Goal: Task Accomplishment & Management: Complete application form

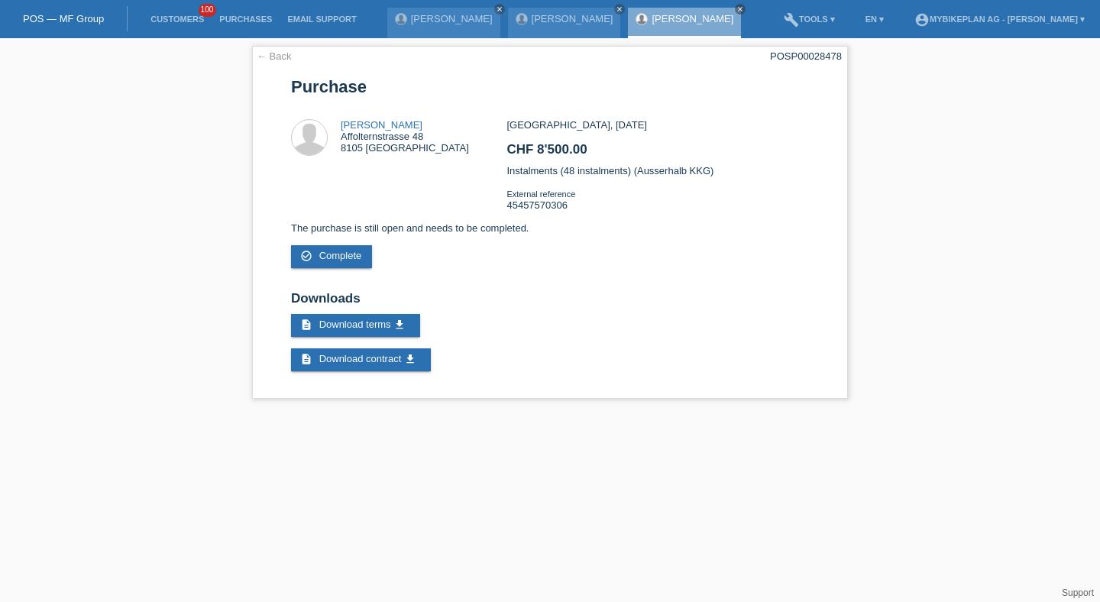
click at [185, 29] on li "Customers 100" at bounding box center [177, 19] width 69 height 39
click at [183, 15] on link "Customers" at bounding box center [177, 19] width 69 height 9
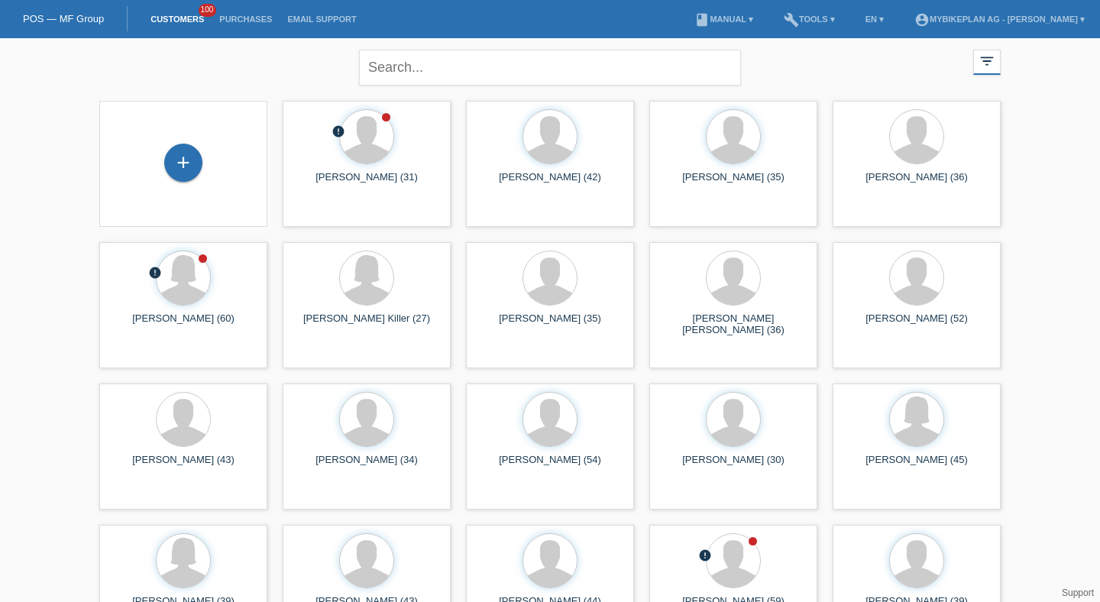
click at [204, 151] on div "+" at bounding box center [184, 164] width 144 height 40
click at [190, 157] on div "+" at bounding box center [183, 163] width 38 height 38
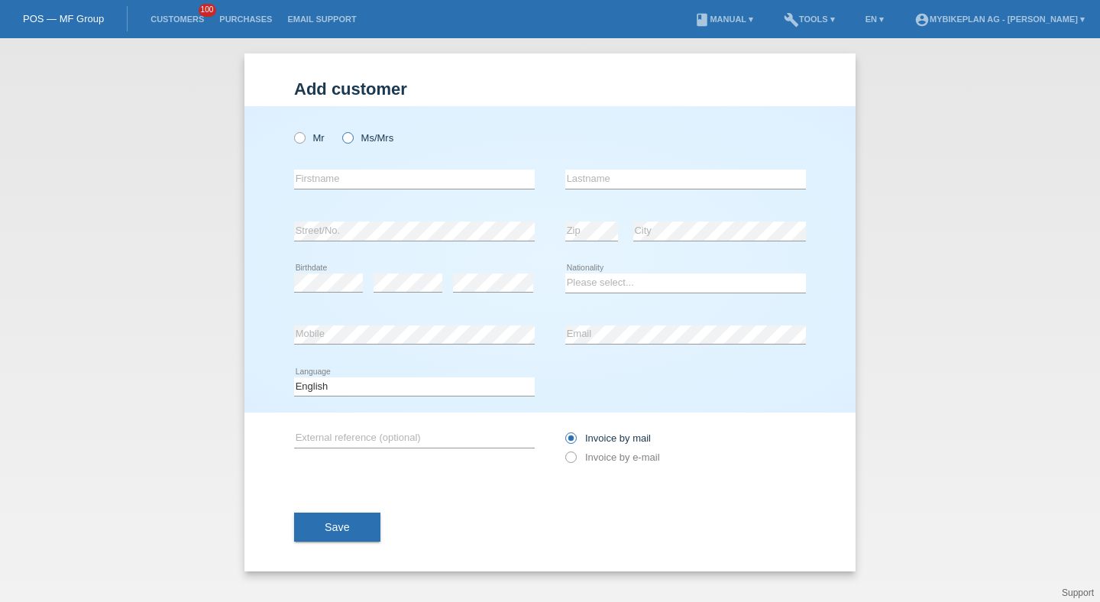
click at [366, 140] on label "Ms/Mrs" at bounding box center [367, 137] width 51 height 11
click at [352, 140] on input "Ms/Mrs" at bounding box center [347, 137] width 10 height 10
radio input "true"
click at [367, 140] on label "Ms/Mrs" at bounding box center [367, 137] width 51 height 11
click at [352, 140] on input "Ms/Mrs" at bounding box center [347, 137] width 10 height 10
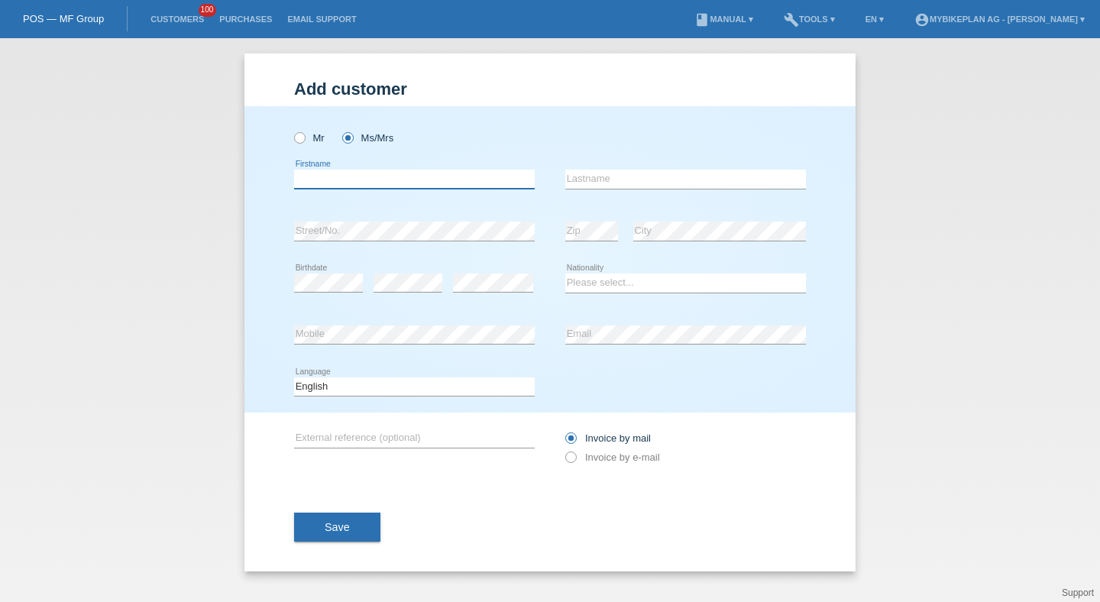
click at [363, 179] on input "text" at bounding box center [414, 179] width 241 height 19
type input "Angela"
paste input "spadaccini Quarna"
click at [570, 179] on input "spadaccini Quarna" at bounding box center [685, 179] width 241 height 19
click at [628, 179] on input "[PERSON_NAME] Quarna" at bounding box center [685, 179] width 241 height 19
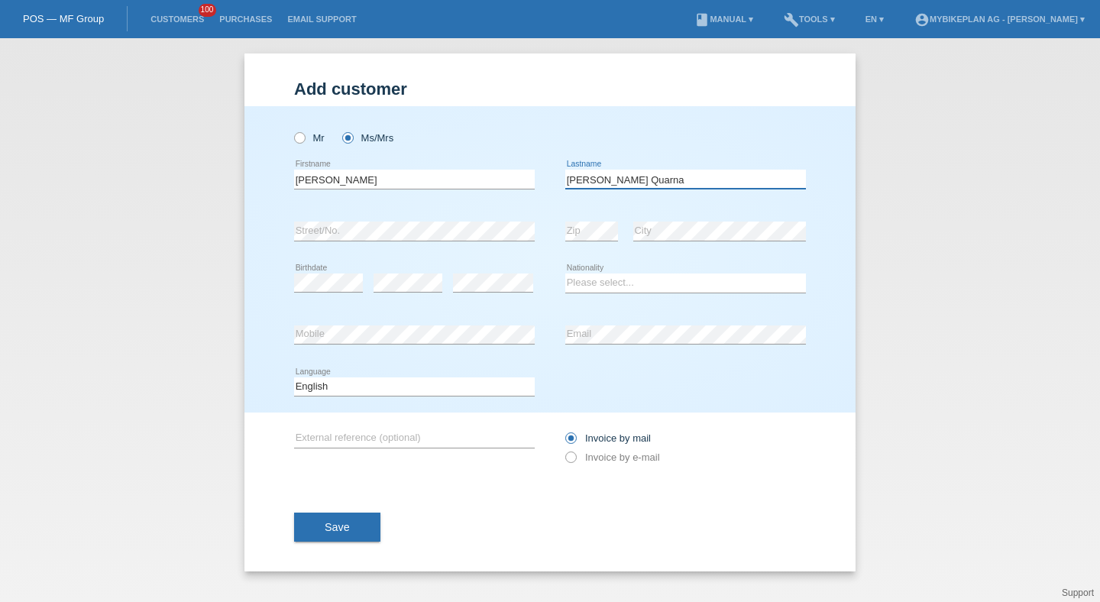
type input "[PERSON_NAME] Quarna"
click at [489, 272] on div "error" at bounding box center [493, 283] width 80 height 52
click at [588, 299] on div "Please select... Switzerland Austria Germany Liechtenstein ------------ Afghani…" at bounding box center [685, 283] width 241 height 52
click at [590, 289] on select "Please select... Switzerland Austria Germany Liechtenstein ------------ Afghani…" at bounding box center [685, 282] width 241 height 18
select select "CH"
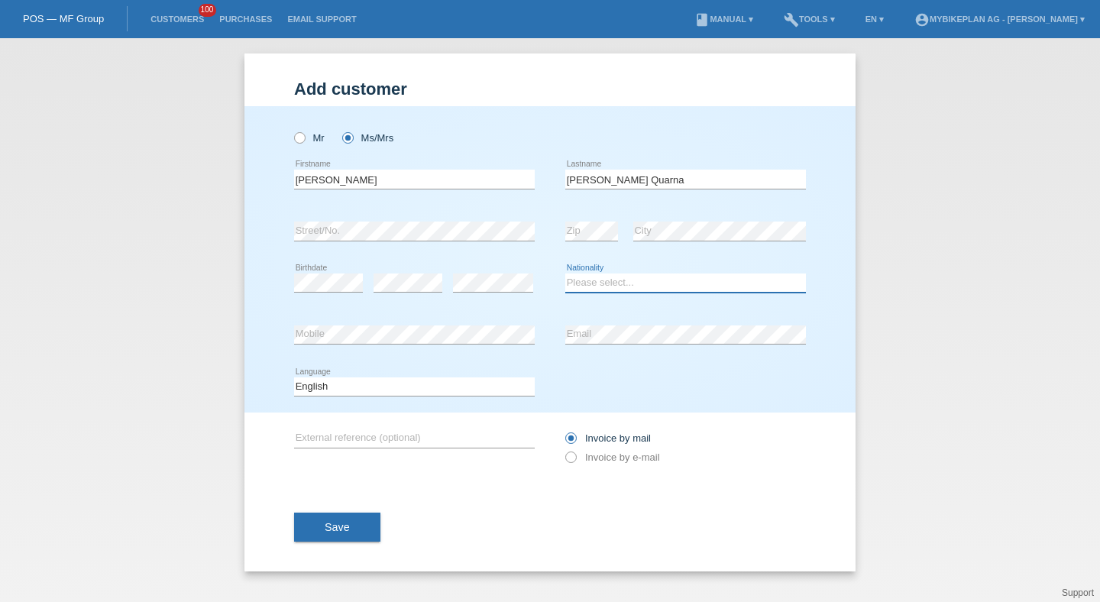
click at [565, 274] on select "Please select... Switzerland Austria Germany Liechtenstein ------------ Afghani…" at bounding box center [685, 282] width 241 height 18
click at [428, 412] on div "Deutsch Français Italiano English error Language" at bounding box center [414, 387] width 241 height 52
click at [430, 389] on select "Deutsch Français Italiano English" at bounding box center [414, 386] width 241 height 18
click at [294, 377] on select "Deutsch Français Italiano English" at bounding box center [414, 386] width 241 height 18
click at [383, 402] on div "Deutsch Français Italiano English error Language" at bounding box center [414, 387] width 241 height 52
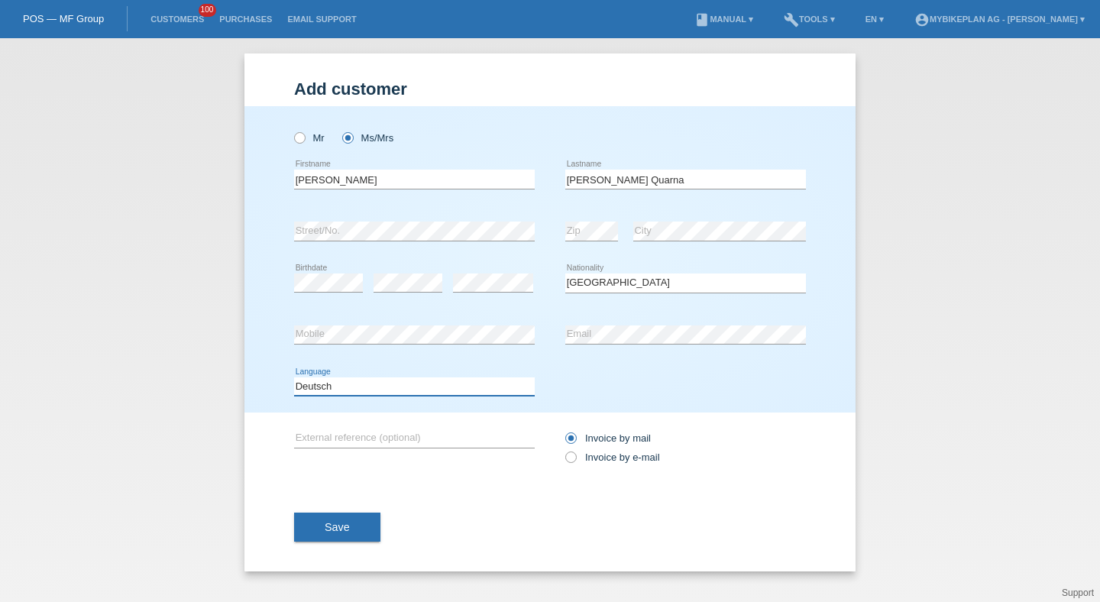
click at [383, 393] on select "Deutsch Français Italiano English" at bounding box center [414, 386] width 241 height 18
select select "it"
click at [294, 377] on select "Deutsch Français Italiano English" at bounding box center [414, 386] width 241 height 18
click at [580, 463] on label "Invoice by e-mail" at bounding box center [612, 456] width 95 height 11
click at [575, 463] on input "Invoice by e-mail" at bounding box center [570, 460] width 10 height 19
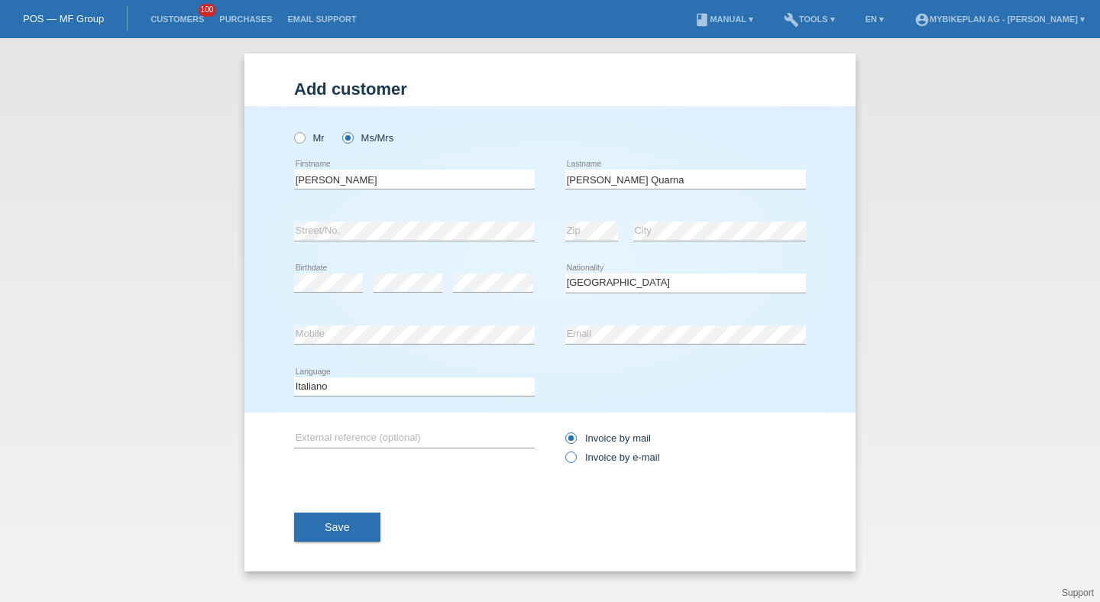
radio input "true"
click at [317, 528] on button "Save" at bounding box center [337, 526] width 86 height 29
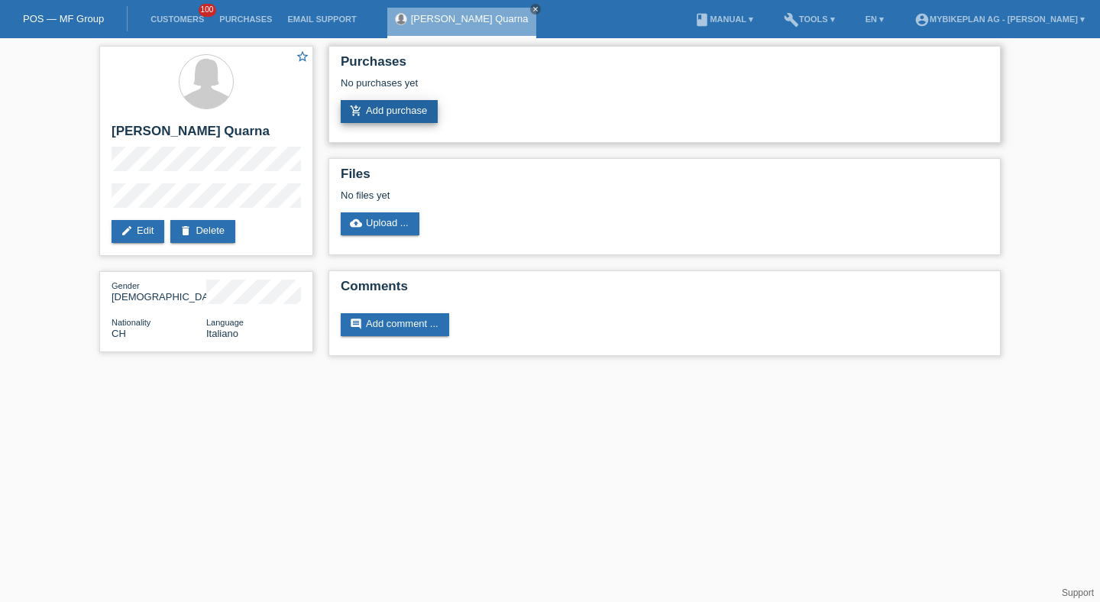
click at [384, 122] on link "add_shopping_cart Add purchase" at bounding box center [389, 111] width 97 height 23
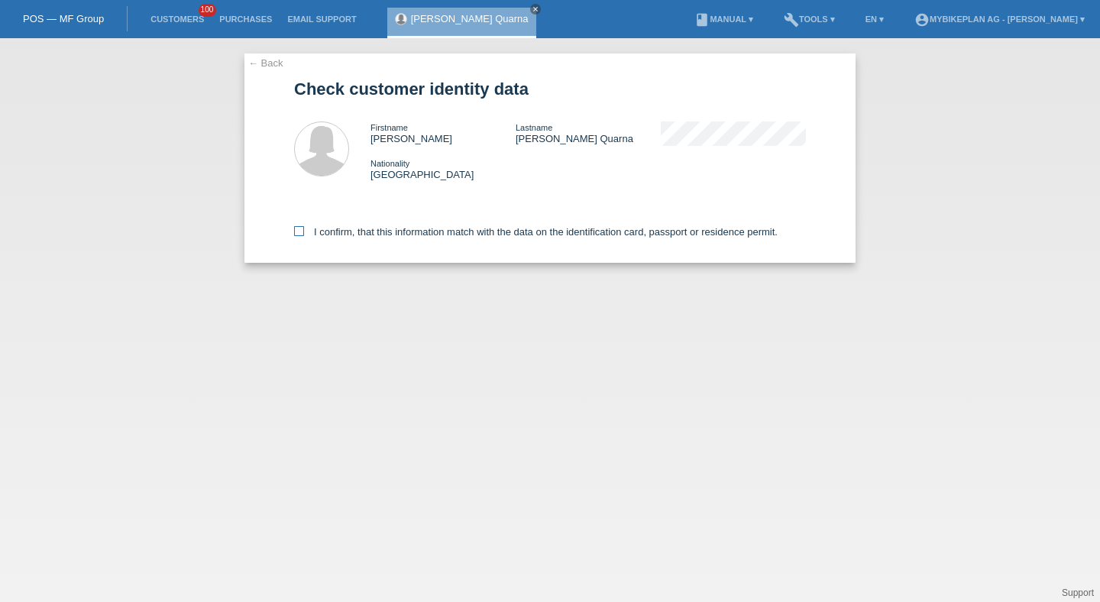
click at [374, 238] on label "I confirm, that this information match with the data on the identification card…" at bounding box center [535, 231] width 483 height 11
click at [304, 236] on input "I confirm, that this information match with the data on the identification card…" at bounding box center [299, 231] width 10 height 10
checkbox input "true"
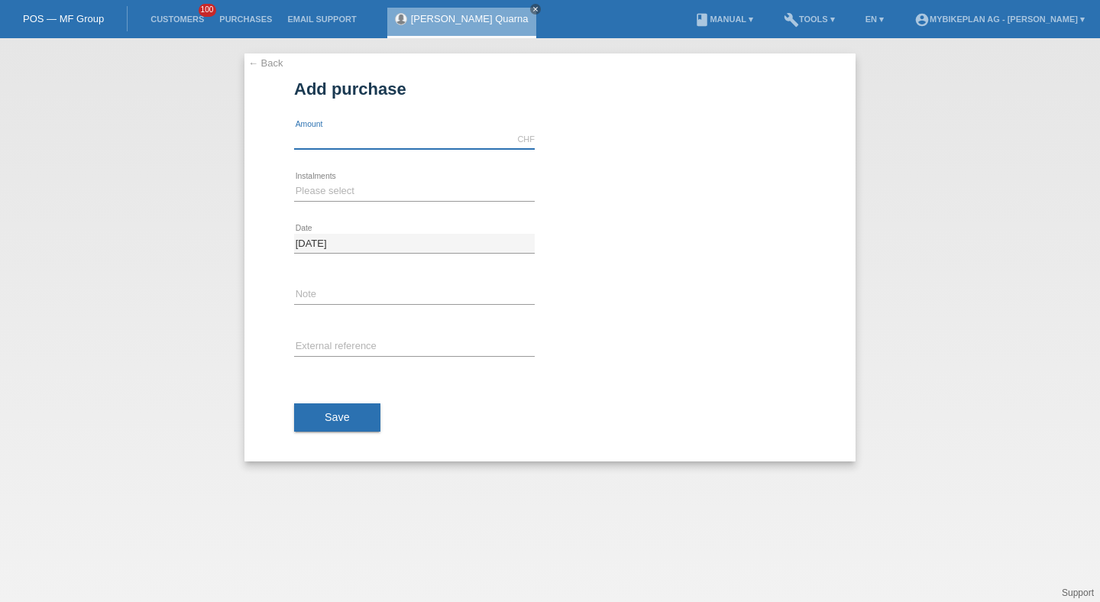
click at [371, 143] on input "text" at bounding box center [414, 139] width 241 height 19
type input "3099.00"
click at [334, 181] on div "Please select 6 instalments 12 instalments 18 instalments 24 instalments 36 ins…" at bounding box center [414, 192] width 241 height 52
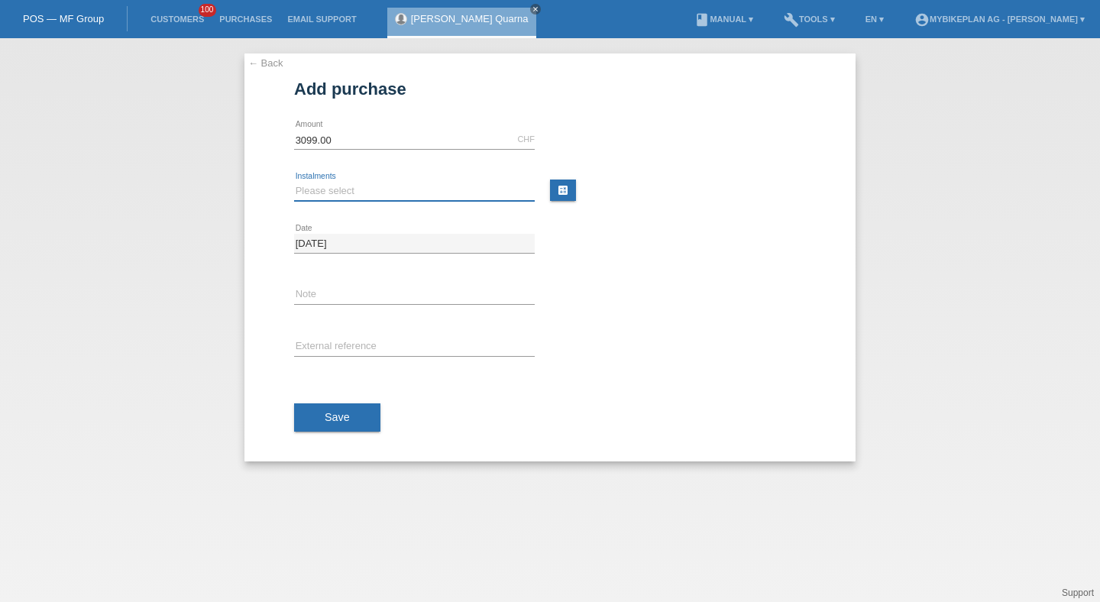
click at [334, 191] on select "Please select 6 instalments 12 instalments 18 instalments 24 instalments 36 ins…" at bounding box center [414, 191] width 241 height 18
select select "487"
click at [294, 182] on select "Please select 6 instalments 12 instalments 18 instalments 24 instalments 36 ins…" at bounding box center [414, 191] width 241 height 18
click at [331, 332] on div "error External reference" at bounding box center [414, 348] width 241 height 52
click at [331, 344] on input "text" at bounding box center [414, 347] width 241 height 19
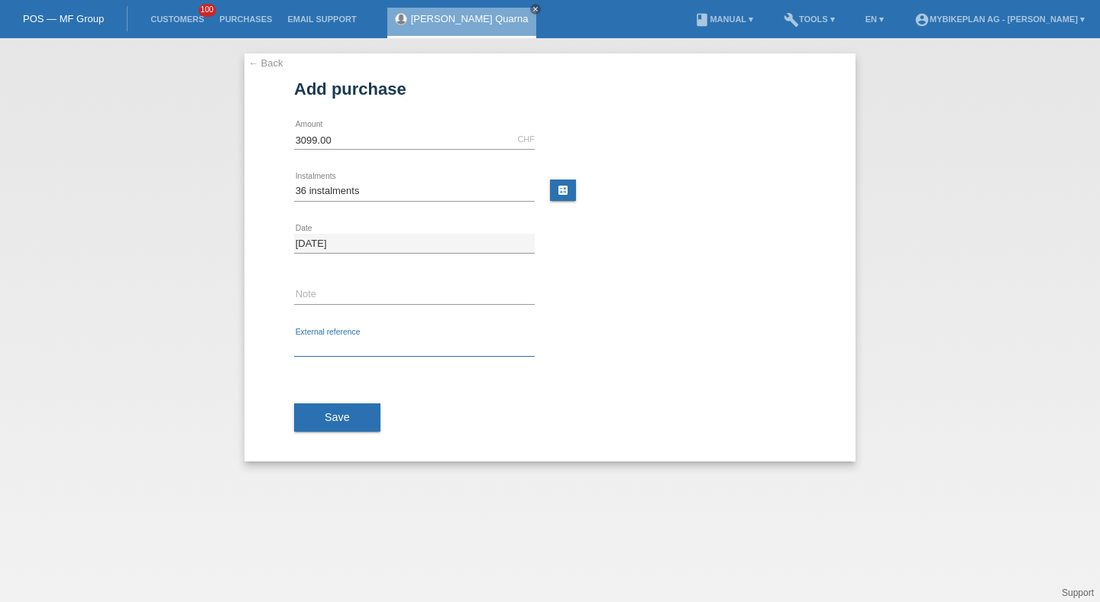
paste input "45470787906"
type input "45470787906"
click at [329, 419] on span "Save" at bounding box center [337, 417] width 25 height 12
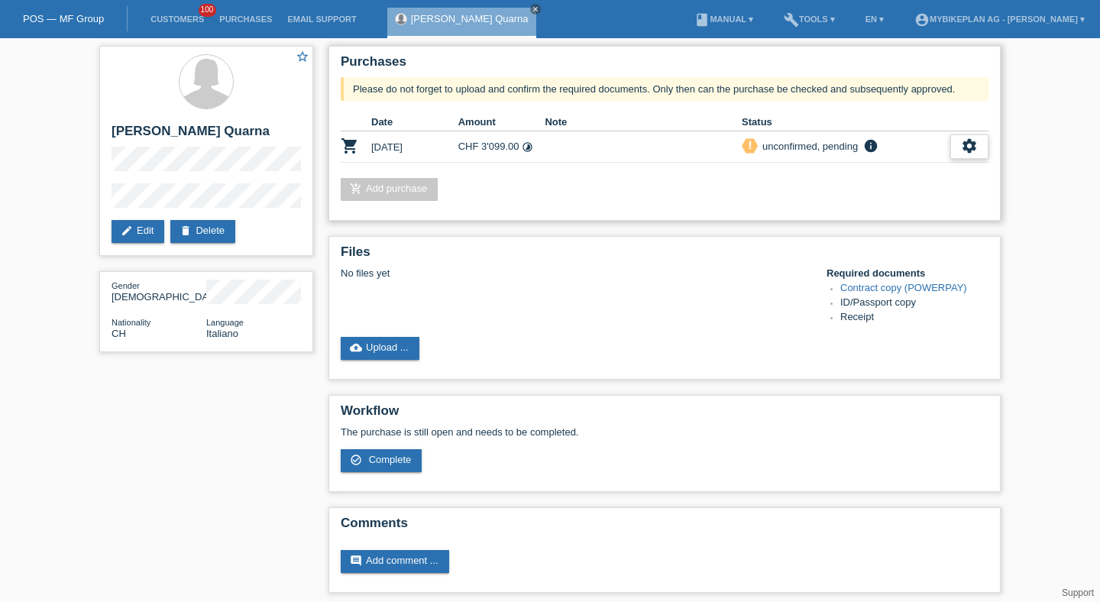
click at [974, 147] on icon "settings" at bounding box center [969, 145] width 17 height 17
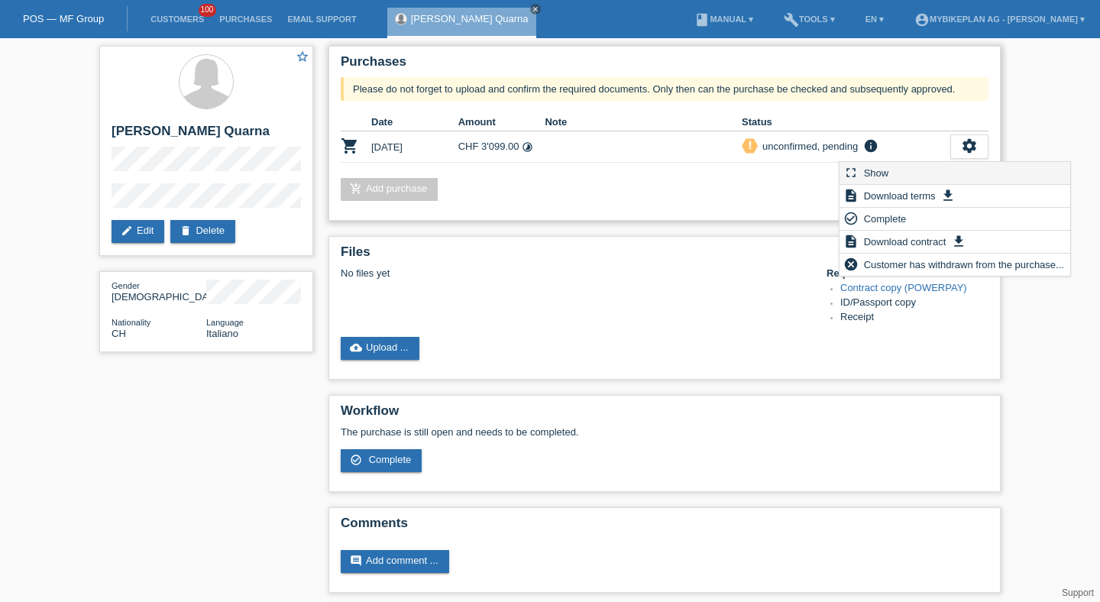
click at [905, 170] on div "fullscreen Show" at bounding box center [954, 173] width 231 height 23
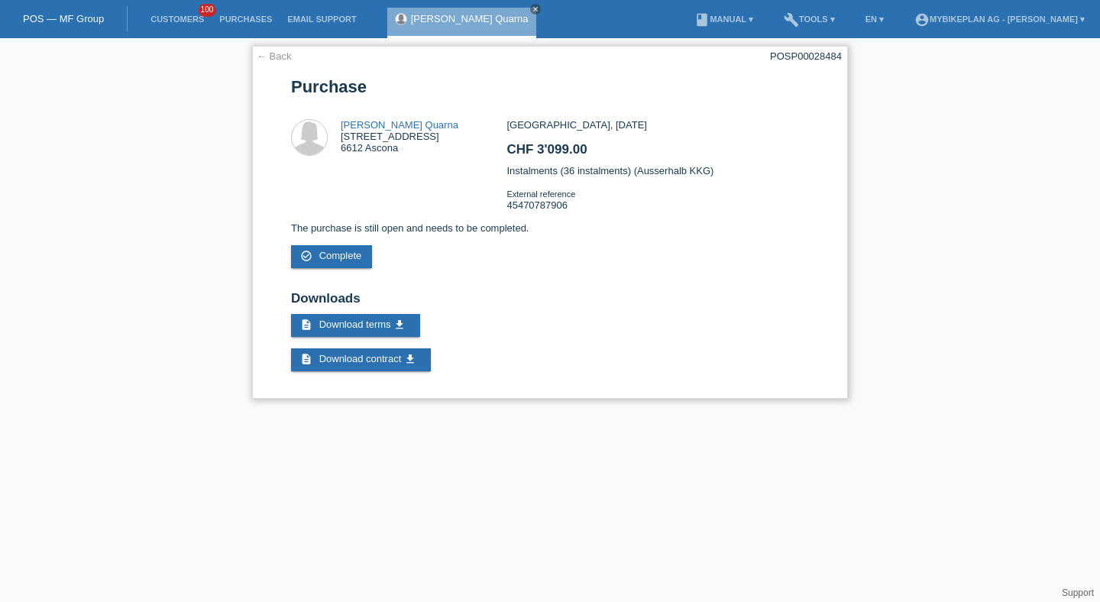
click at [824, 68] on div "← Back POSP00028484 [GEOGRAPHIC_DATA] [PERSON_NAME] Quarna [STREET_ADDRESS]" at bounding box center [550, 222] width 596 height 353
click at [824, 64] on div "← Back POSP00028484 Purchase Angela Spadaccini Quarna Via Muraccio 59 6612 Asco…" at bounding box center [550, 222] width 596 height 353
click at [823, 64] on div "← Back POSP00028484 Purchase Angela Spadaccini Quarna Via Muraccio 59 6612 Asco…" at bounding box center [550, 222] width 596 height 353
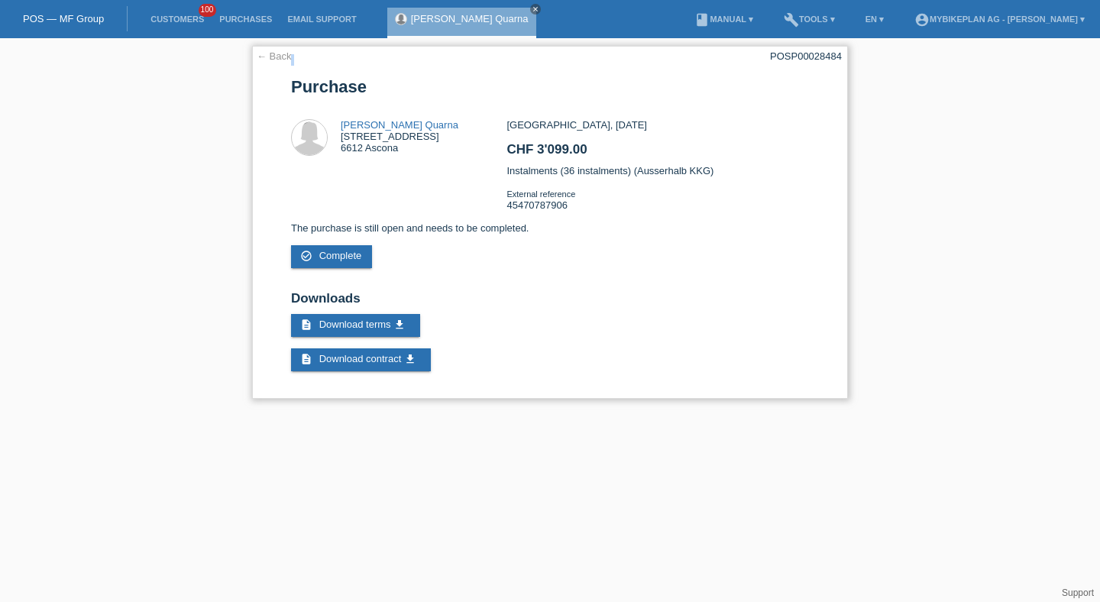
click at [823, 64] on div "← Back POSP00028484 Purchase Angela Spadaccini Quarna Via Muraccio 59 6612 Asco…" at bounding box center [550, 222] width 596 height 353
click at [822, 63] on div "← Back POSP00028484 Purchase Angela Spadaccini Quarna Via Muraccio 59 6612 Asco…" at bounding box center [550, 222] width 596 height 353
click at [811, 50] on div "POSP00028484" at bounding box center [806, 55] width 72 height 11
copy div "POSP00028484"
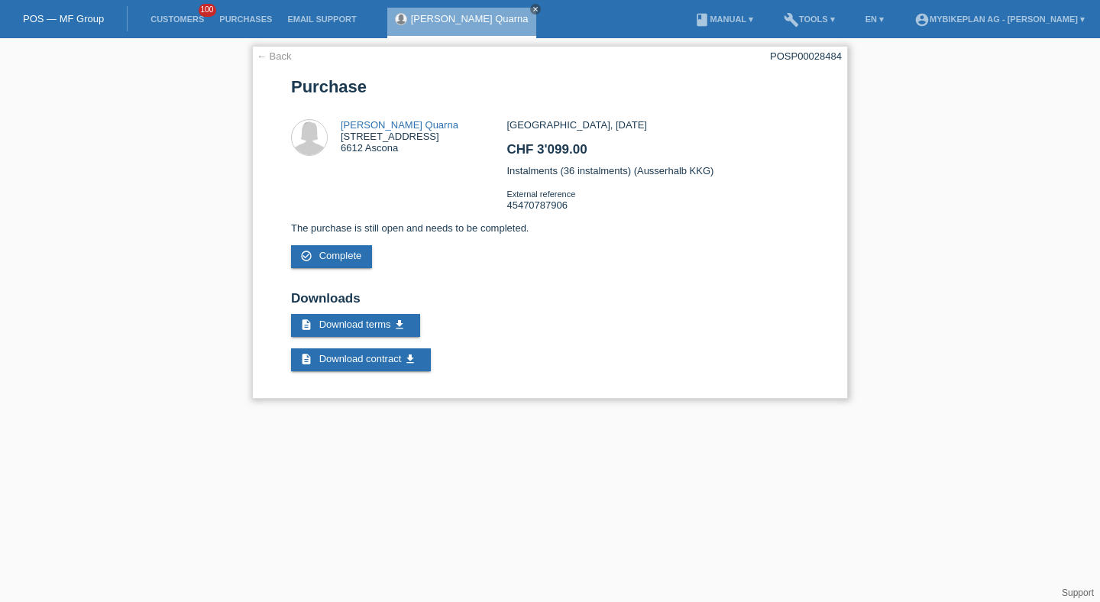
copy div "POSP00028484"
click at [174, 11] on li "Customers 100" at bounding box center [177, 19] width 69 height 39
click at [174, 20] on link "Customers" at bounding box center [177, 19] width 69 height 9
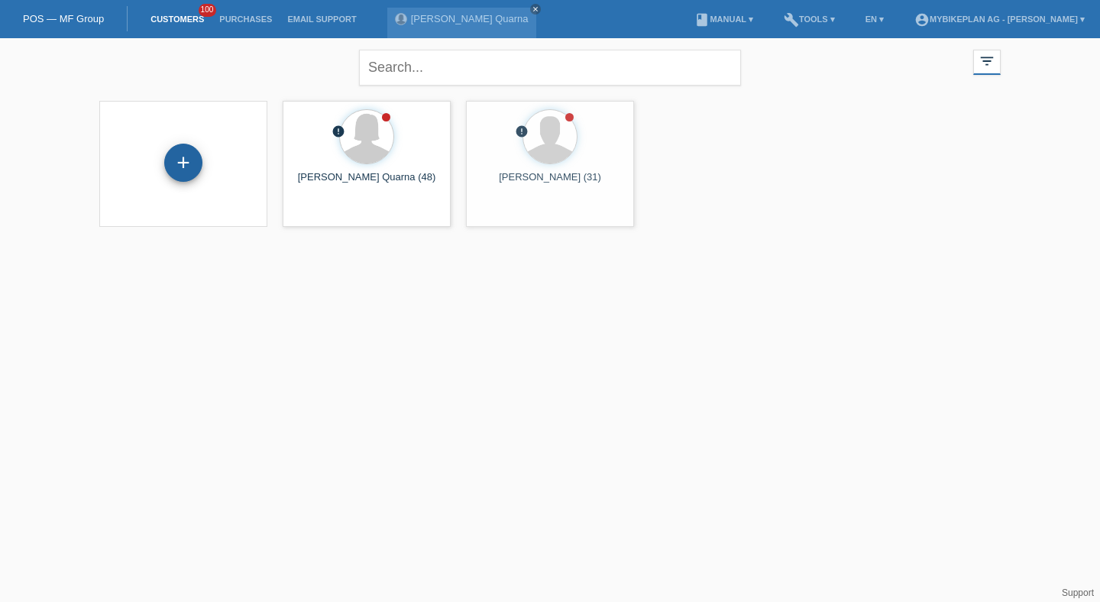
click at [186, 158] on div "+" at bounding box center [183, 163] width 38 height 38
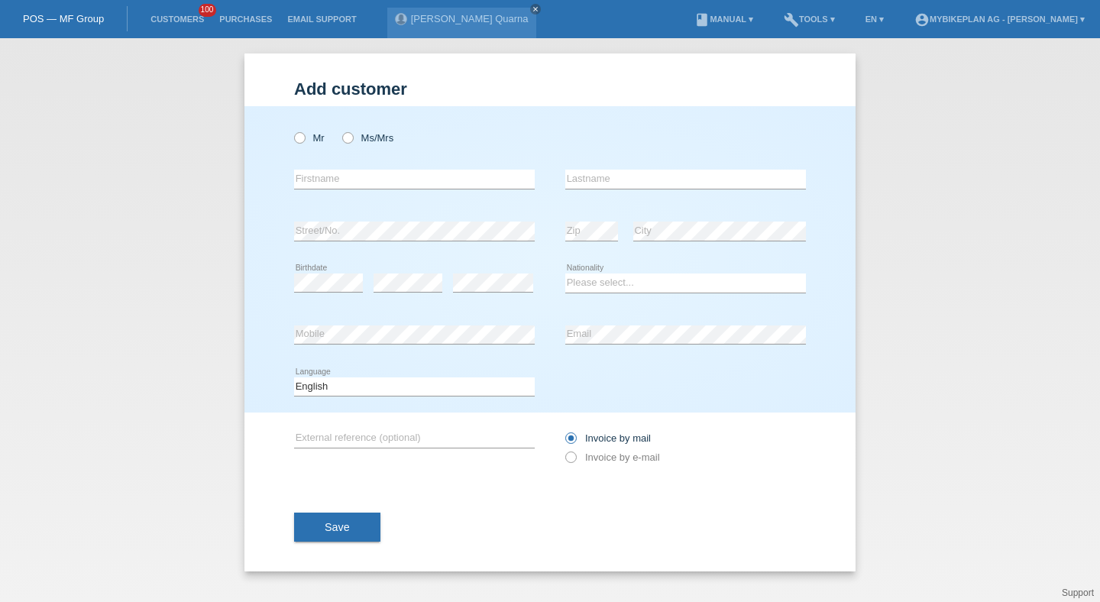
click at [283, 137] on div "Mr Ms/Mrs error Firstname Zip" at bounding box center [549, 259] width 611 height 306
click at [292, 130] on icon at bounding box center [292, 130] width 0 height 0
click at [303, 137] on input "Mr" at bounding box center [299, 137] width 10 height 10
radio input "true"
click at [315, 177] on input "text" at bounding box center [414, 179] width 241 height 19
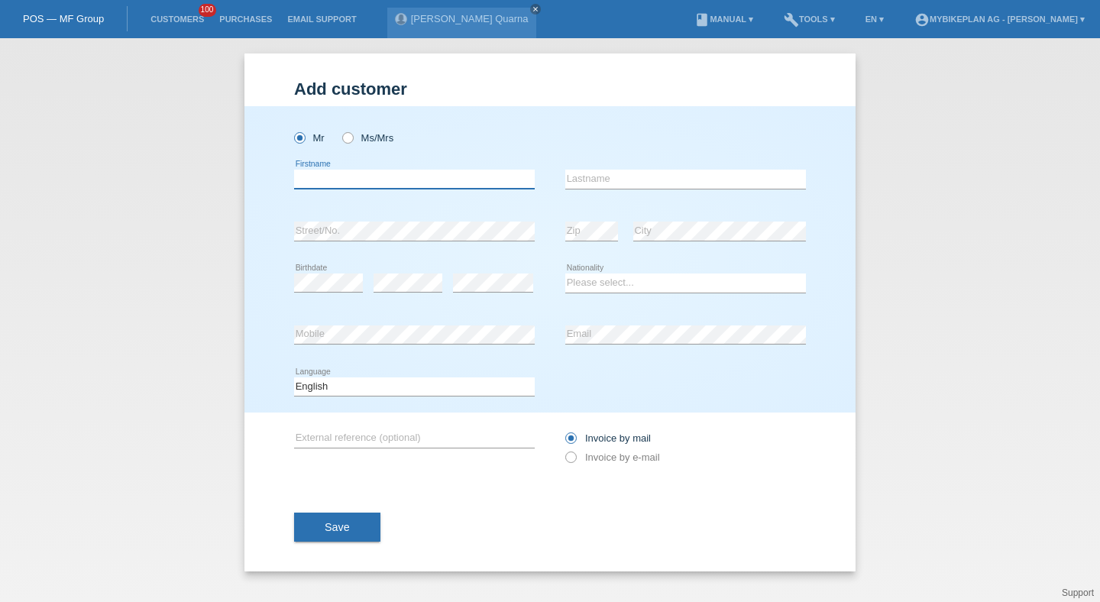
type input "A"
type input "Samuel"
paste input "Montosa Molina"
type input "Montosa Molina"
click at [614, 292] on select "Please select... Switzerland Austria Germany Liechtenstein ------------ Afghani…" at bounding box center [685, 282] width 241 height 18
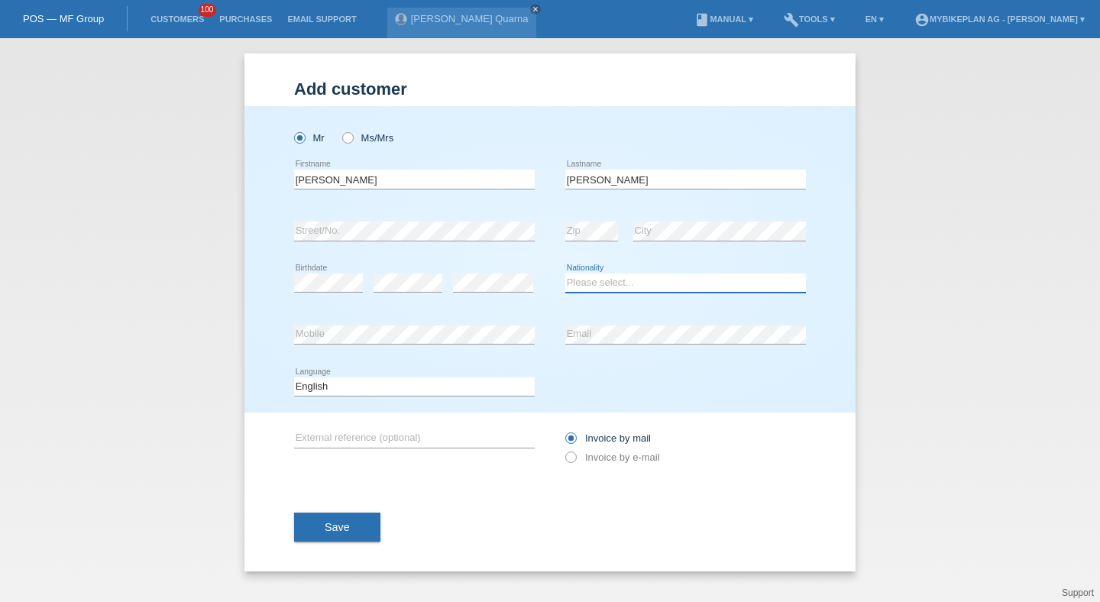
select select "ES"
click at [565, 274] on select "Please select... Switzerland Austria Germany Liechtenstein ------------ Afghani…" at bounding box center [685, 282] width 241 height 18
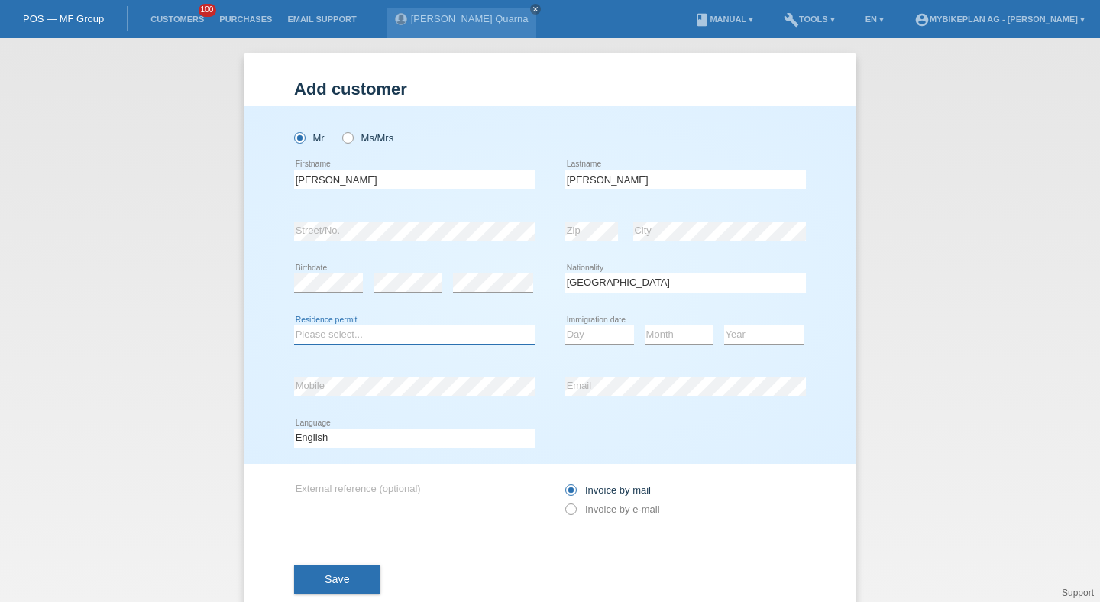
click at [454, 340] on select "Please select... C B B - Refugee status Other" at bounding box center [414, 334] width 241 height 18
select select "B"
click at [294, 325] on select "Please select... C B B - Refugee status Other" at bounding box center [414, 334] width 241 height 18
click at [199, 28] on li "Customers 100" at bounding box center [177, 19] width 69 height 39
click at [196, 23] on link "Customers" at bounding box center [177, 19] width 69 height 9
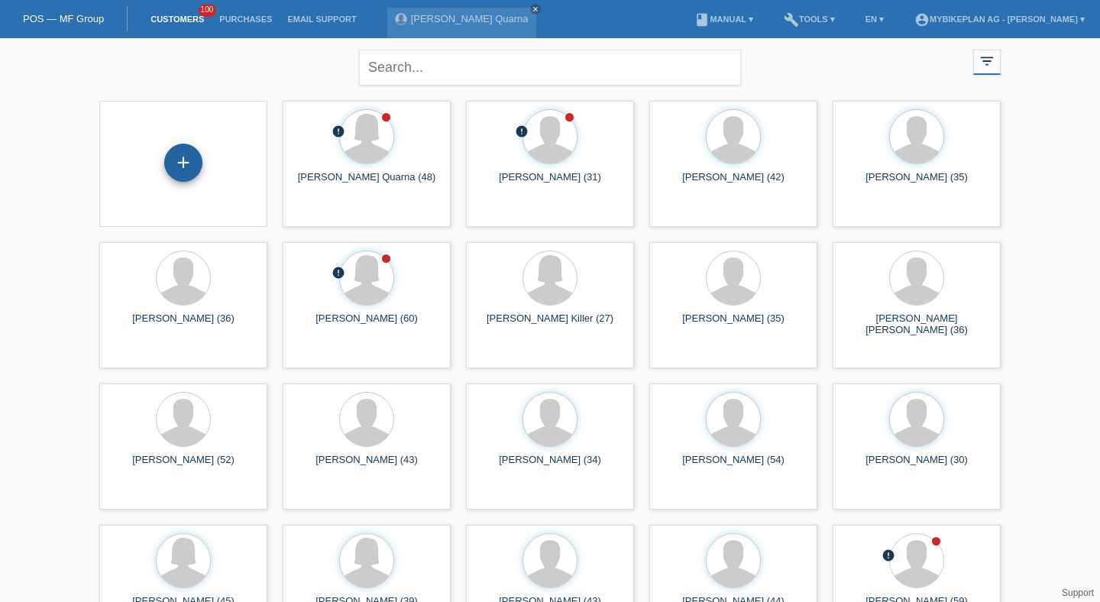
click at [188, 156] on div "+" at bounding box center [183, 163] width 38 height 38
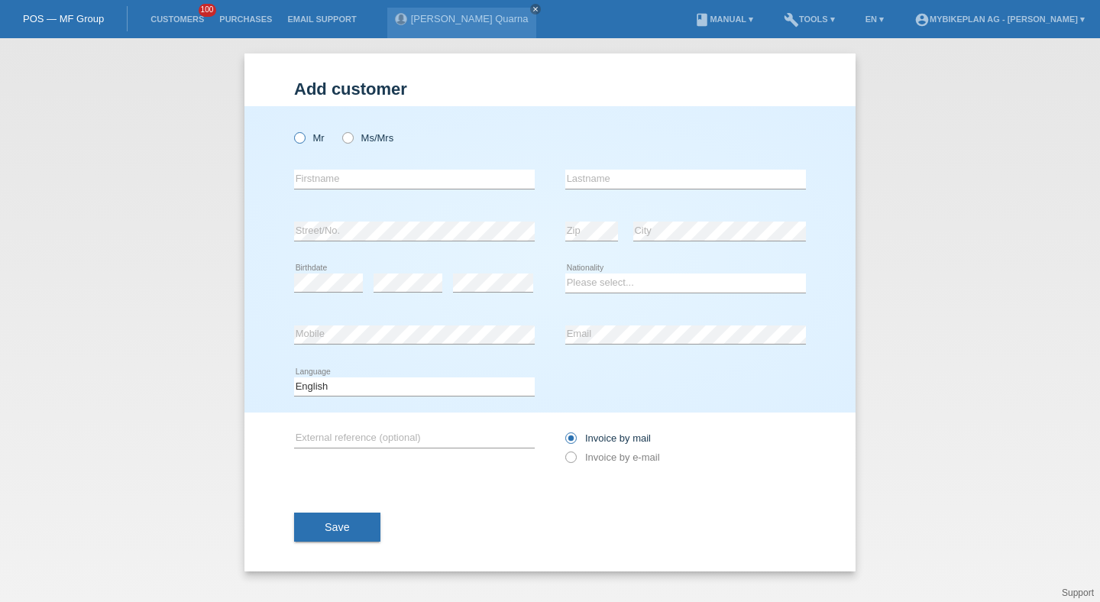
click at [306, 140] on label "Mr" at bounding box center [309, 137] width 31 height 11
click at [304, 140] on input "Mr" at bounding box center [299, 137] width 10 height 10
radio input "true"
click at [316, 176] on input "text" at bounding box center [414, 179] width 241 height 19
paste input "[PERSON_NAME]"
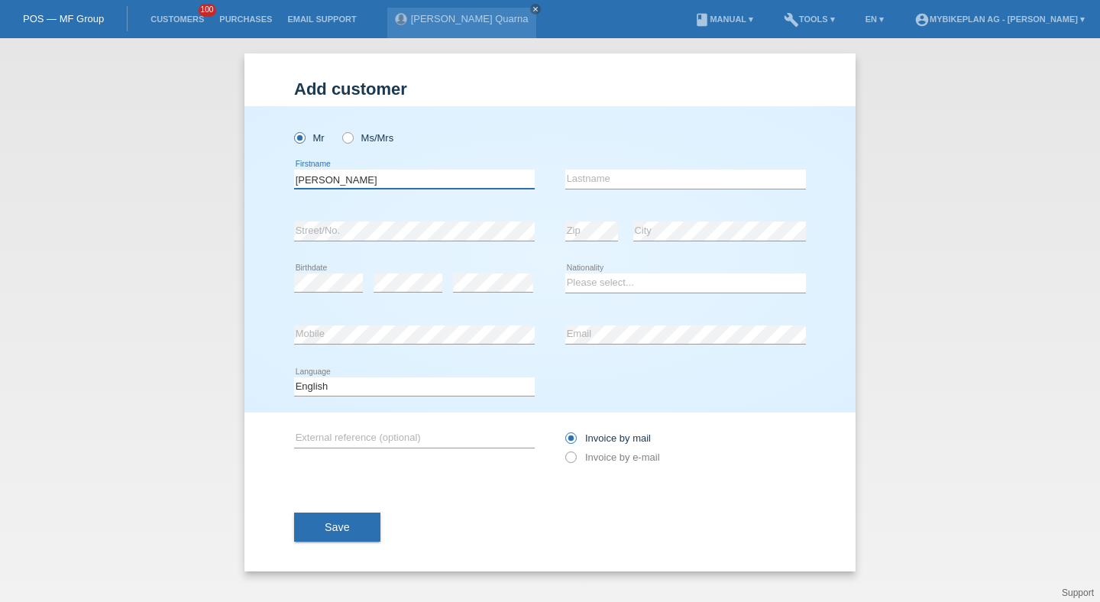
type input "[PERSON_NAME]"
click at [613, 185] on input "text" at bounding box center [685, 179] width 241 height 19
paste input "[PERSON_NAME]"
type input "[PERSON_NAME]"
click at [336, 273] on div "error Birthdate" at bounding box center [328, 283] width 69 height 52
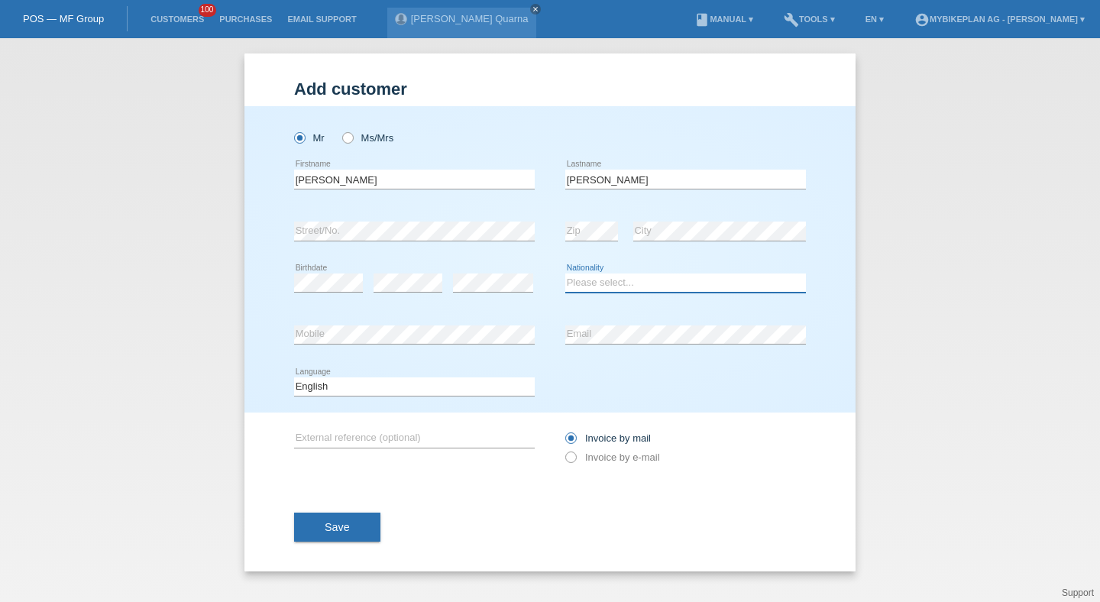
click at [610, 276] on select "Please select... Switzerland Austria Germany Liechtenstein ------------ Afghani…" at bounding box center [685, 282] width 241 height 18
select select "CO"
click at [565, 274] on select "Please select... Switzerland Austria Germany Liechtenstein ------------ Afghani…" at bounding box center [685, 282] width 241 height 18
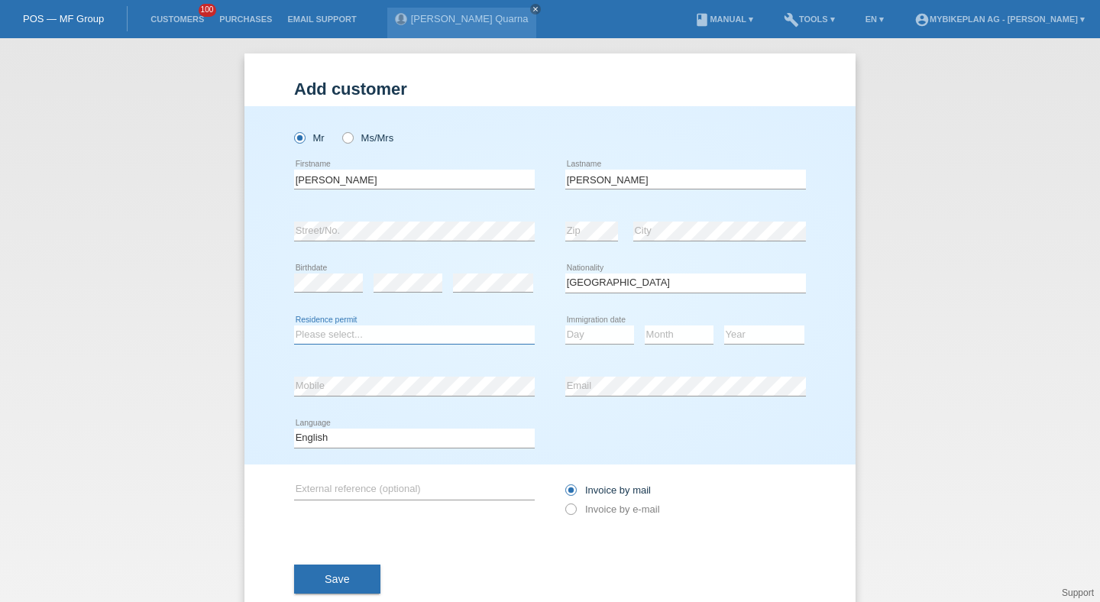
click at [367, 339] on select "Please select... C B B - Refugee status Other" at bounding box center [414, 334] width 241 height 18
select select "B"
click at [294, 325] on select "Please select... C B B - Refugee status Other" at bounding box center [414, 334] width 241 height 18
click at [606, 322] on div "Day 01 02 03 04 05 06 07 08 09 10 11 12 13 14 15 16" at bounding box center [599, 335] width 69 height 52
click at [606, 324] on div "Day 01 02 03 04 05 06 07 08 09 10 11 12 13 14 15 16" at bounding box center [599, 335] width 69 height 52
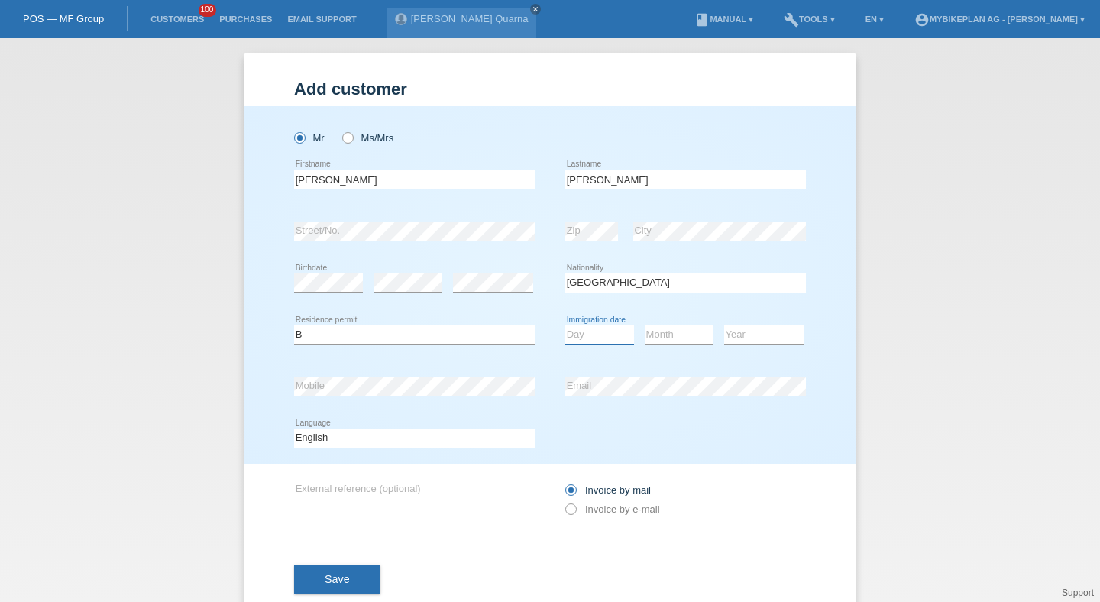
click at [606, 336] on select "Day 01 02 03 04 05 06 07 08 09 10 11" at bounding box center [599, 334] width 69 height 18
select select "02"
click at [565, 325] on select "Day 01 02 03 04 05 06 07 08 09 10 11" at bounding box center [599, 334] width 69 height 18
click at [600, 331] on select "Day 01 02 03 04 05 06 07 08 09 10 11" at bounding box center [599, 334] width 69 height 18
click at [673, 342] on select "Month 01 02 03 04 05 06 07 08 09 10 11" at bounding box center [679, 334] width 69 height 18
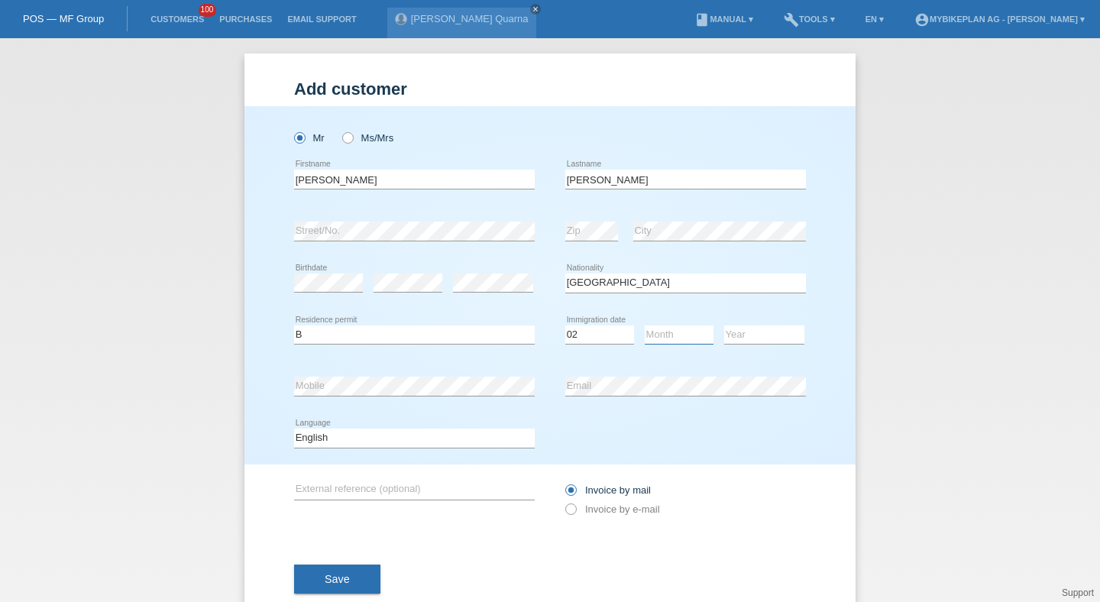
select select "04"
click at [645, 325] on select "Month 01 02 03 04 05 06 07 08 09 10 11" at bounding box center [679, 334] width 69 height 18
click at [751, 333] on select "Year 2025 2024 2023 2022 2021 2020 2019 2018 2017 2016 2015 2014 2013 2012 2011…" at bounding box center [764, 334] width 80 height 18
select select "2024"
click at [724, 325] on select "Year 2025 2024 2023 2022 2021 2020 2019 2018 2017 2016 2015 2014 2013 2012 2011…" at bounding box center [764, 334] width 80 height 18
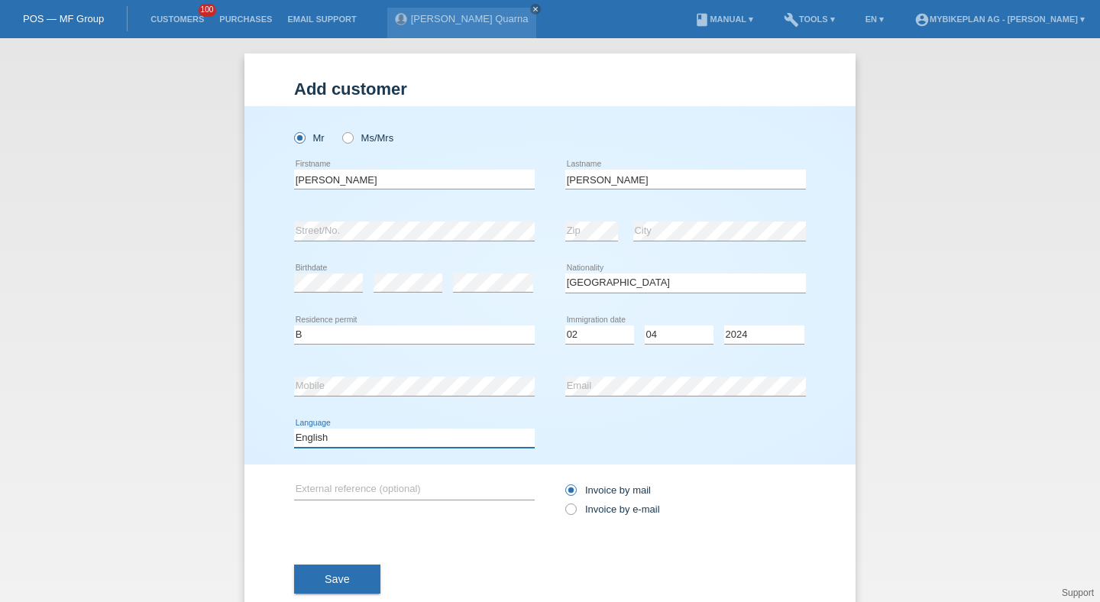
click at [460, 431] on select "Deutsch Français Italiano English" at bounding box center [414, 437] width 241 height 18
select select "de"
click at [294, 429] on select "Deutsch Français Italiano English" at bounding box center [414, 437] width 241 height 18
click at [595, 527] on div "Invoice by mail Invoice by e-mail" at bounding box center [685, 499] width 241 height 70
click at [595, 514] on label "Invoice by e-mail" at bounding box center [612, 508] width 95 height 11
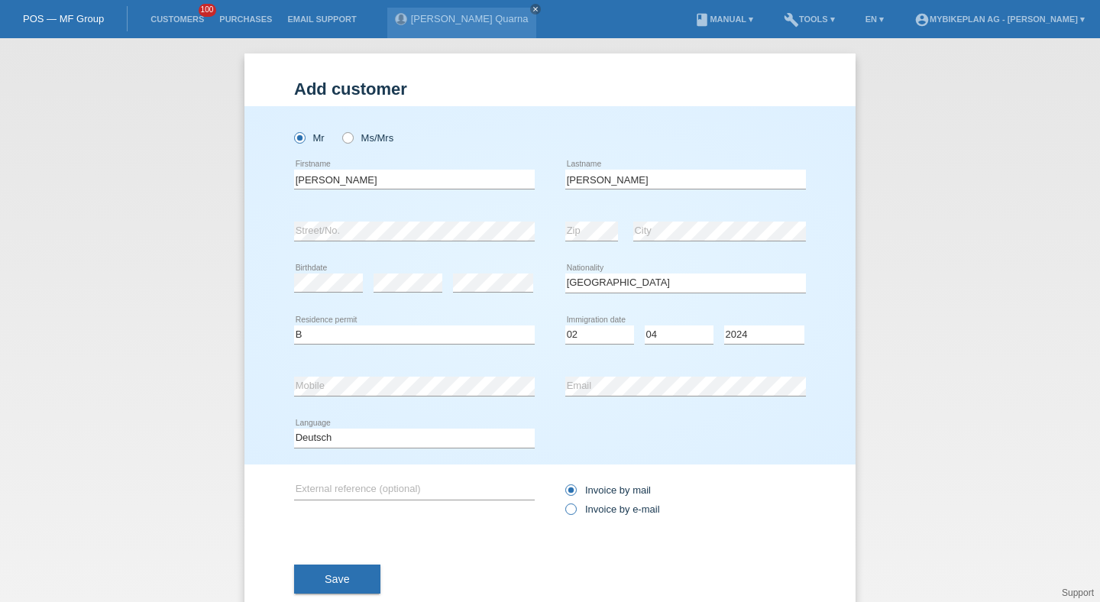
click at [575, 514] on input "Invoice by e-mail" at bounding box center [570, 512] width 10 height 19
radio input "true"
click at [331, 593] on button "Save" at bounding box center [337, 578] width 86 height 29
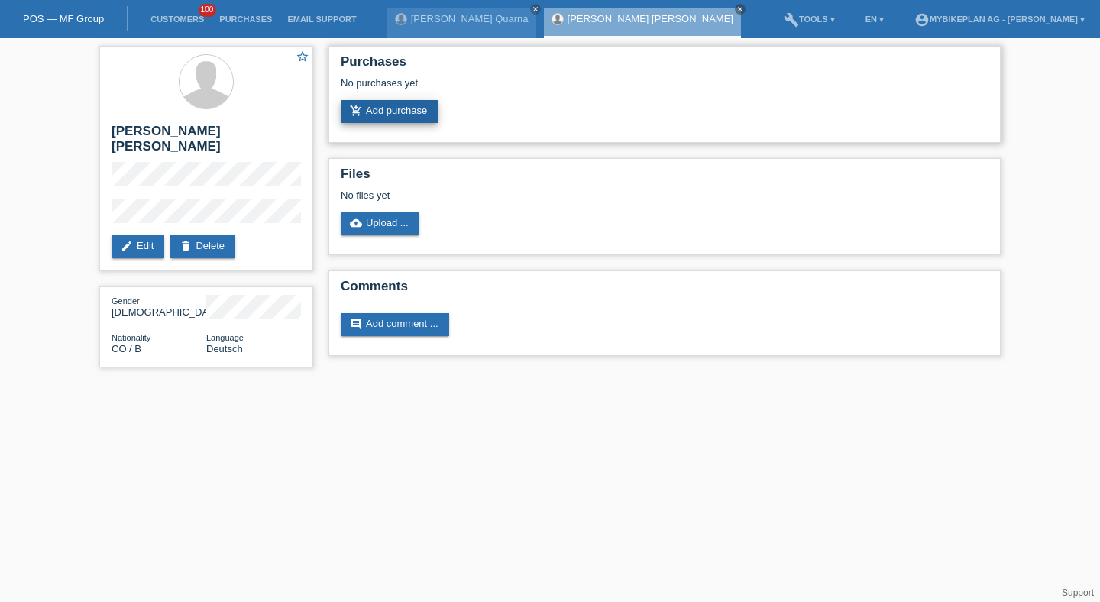
click at [420, 108] on link "add_shopping_cart Add purchase" at bounding box center [389, 111] width 97 height 23
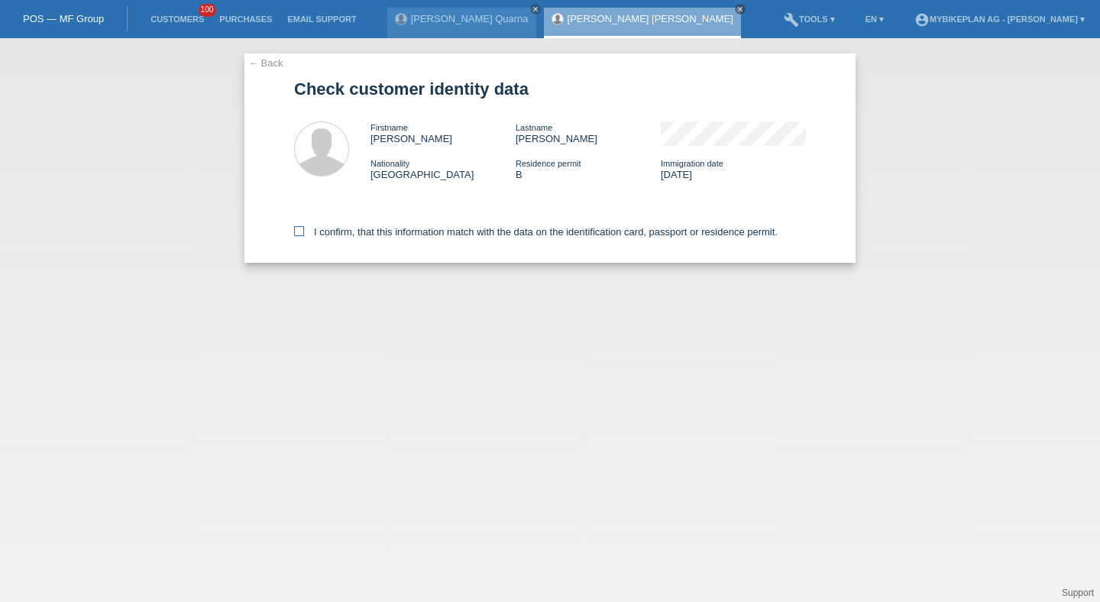
click at [410, 233] on label "I confirm, that this information match with the data on the identification card…" at bounding box center [535, 231] width 483 height 11
click at [304, 233] on input "I confirm, that this information match with the data on the identification card…" at bounding box center [299, 231] width 10 height 10
checkbox input "true"
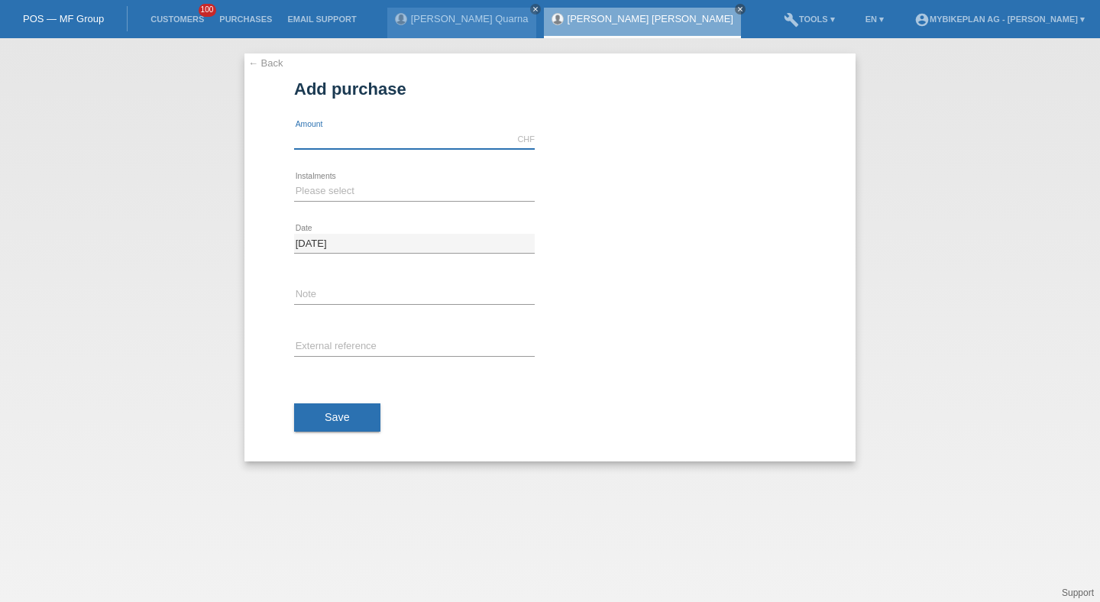
click at [336, 136] on input "text" at bounding box center [414, 139] width 241 height 19
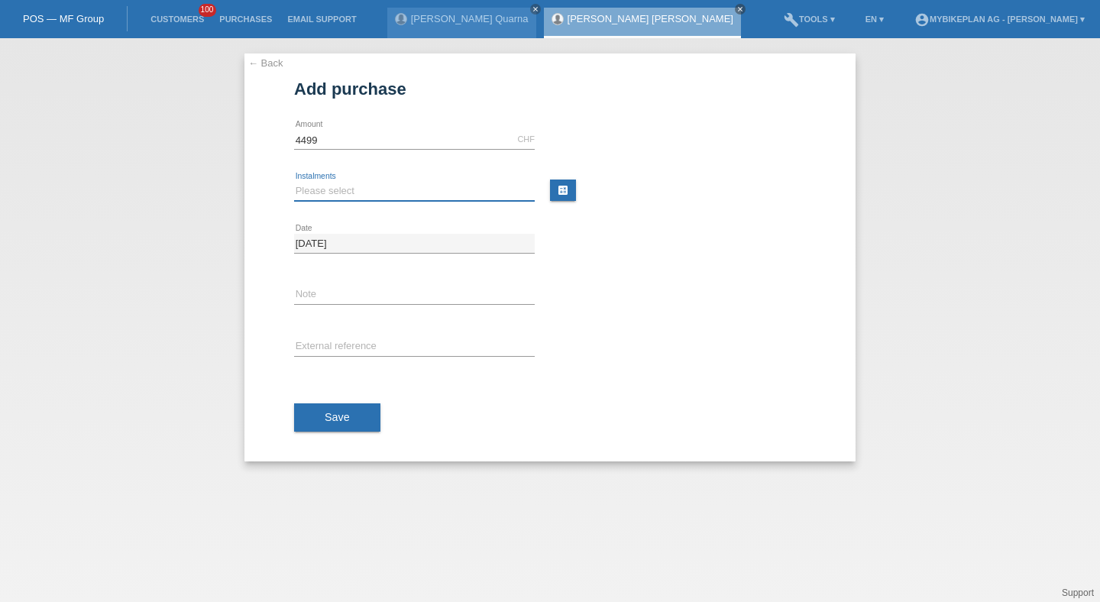
type input "4499.00"
click at [315, 195] on select "Please select 6 instalments 12 instalments 18 instalments 24 instalments 36 ins…" at bounding box center [414, 191] width 241 height 18
select select "488"
click at [294, 182] on select "Please select 6 instalments 12 instalments 18 instalments 24 instalments 36 ins…" at bounding box center [414, 191] width 241 height 18
click at [336, 348] on input "text" at bounding box center [414, 347] width 241 height 19
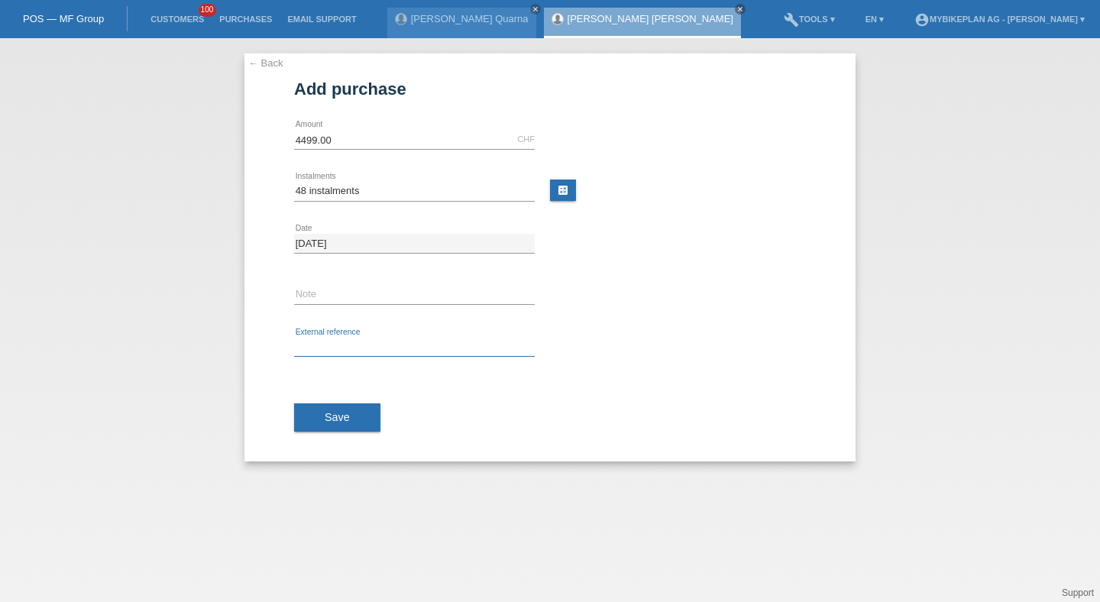
paste input "45582518625"
type input "45582518625"
click at [328, 417] on span "Save" at bounding box center [337, 417] width 25 height 12
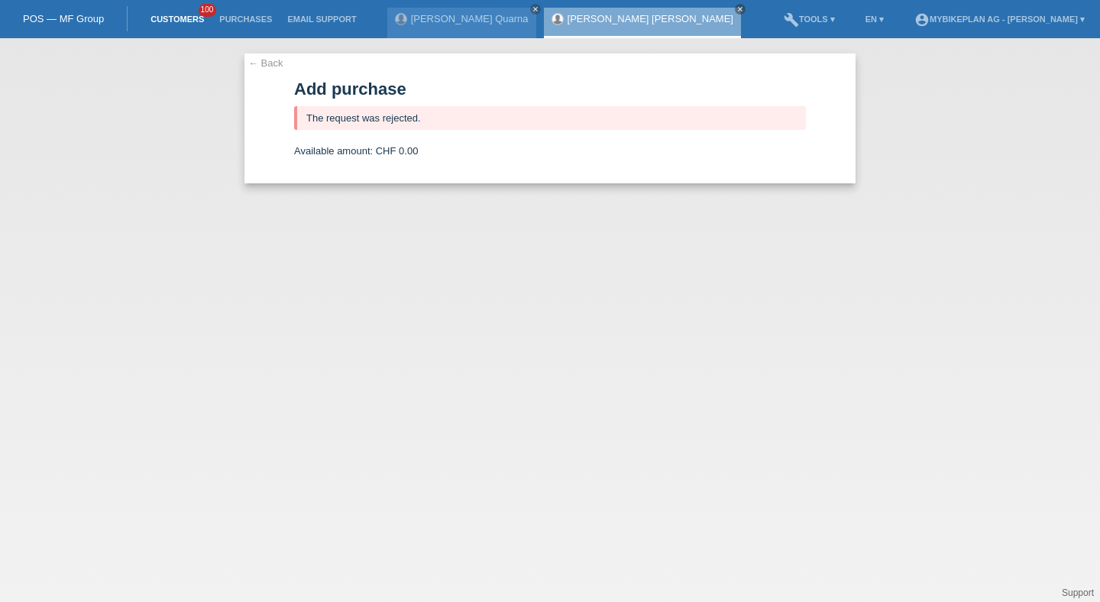
click at [187, 18] on link "Customers" at bounding box center [177, 19] width 69 height 9
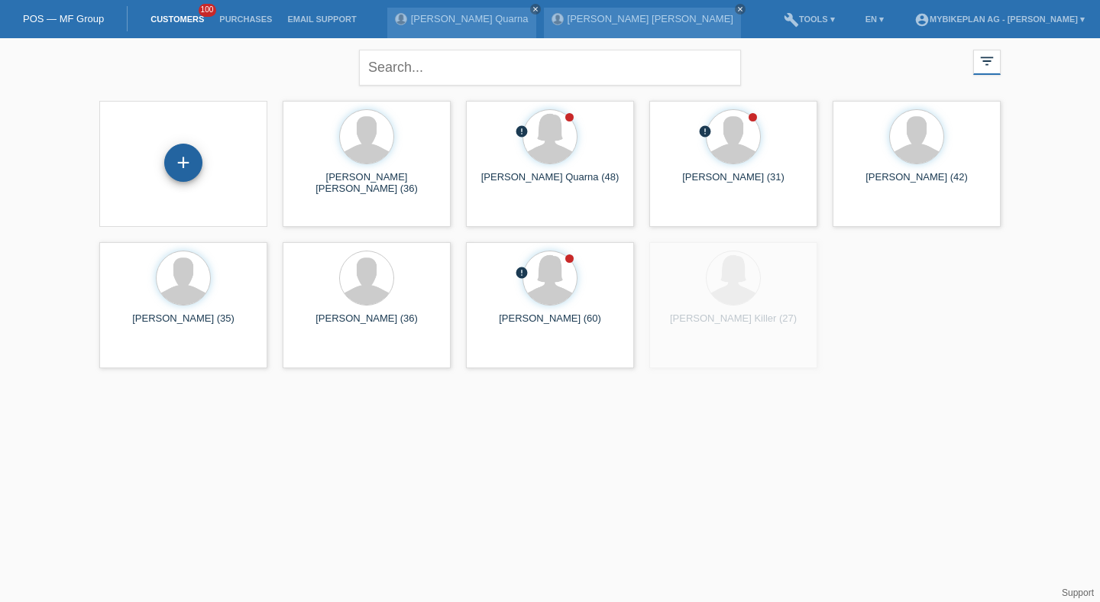
click at [186, 154] on div "+" at bounding box center [183, 163] width 38 height 38
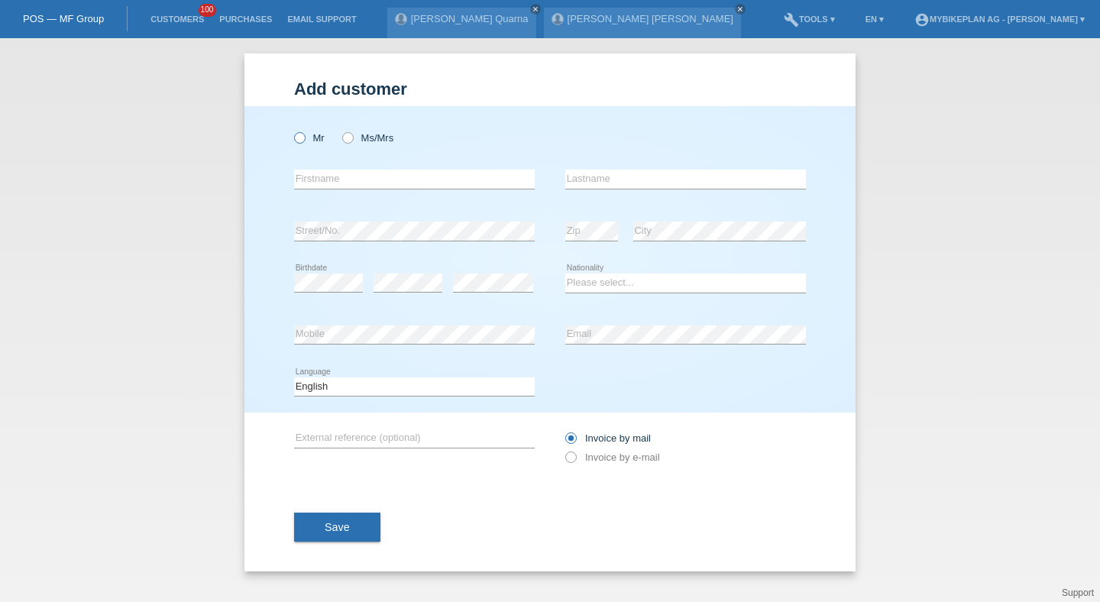
click at [292, 130] on icon at bounding box center [292, 130] width 0 height 0
click at [302, 141] on input "Mr" at bounding box center [299, 137] width 10 height 10
radio input "true"
click at [327, 179] on input "text" at bounding box center [414, 179] width 241 height 19
type input "Michel"
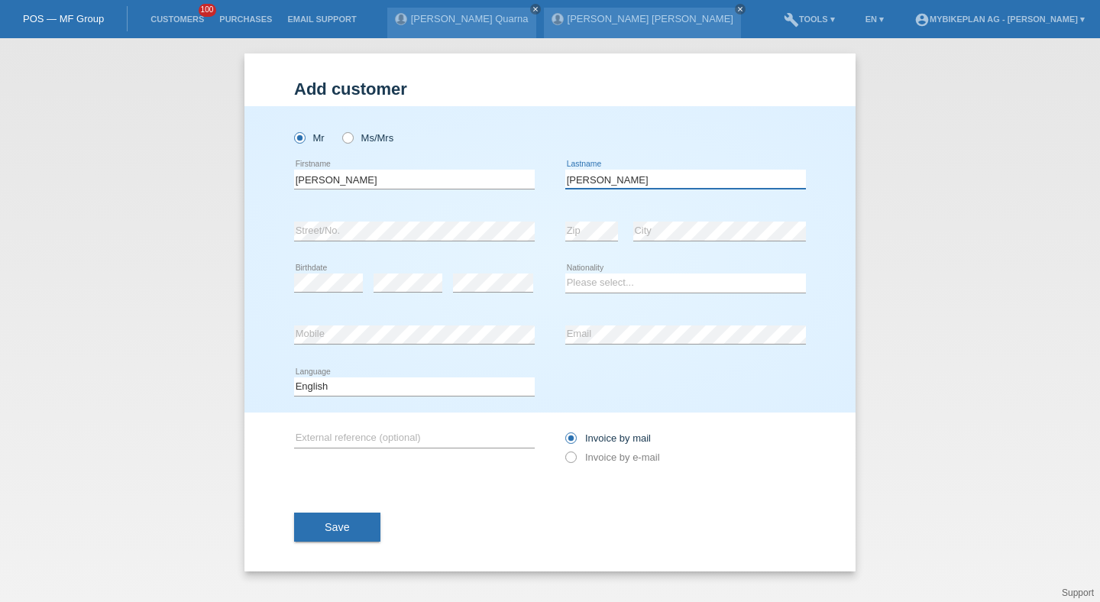
type input "Farner"
click at [179, 24] on link "Customers" at bounding box center [177, 19] width 69 height 9
